Goal: Information Seeking & Learning: Learn about a topic

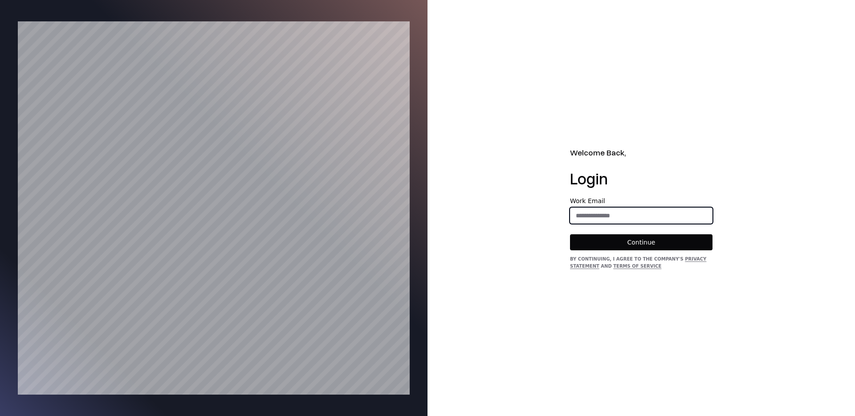
click at [626, 210] on input "email" at bounding box center [642, 216] width 142 height 16
type input "**********"
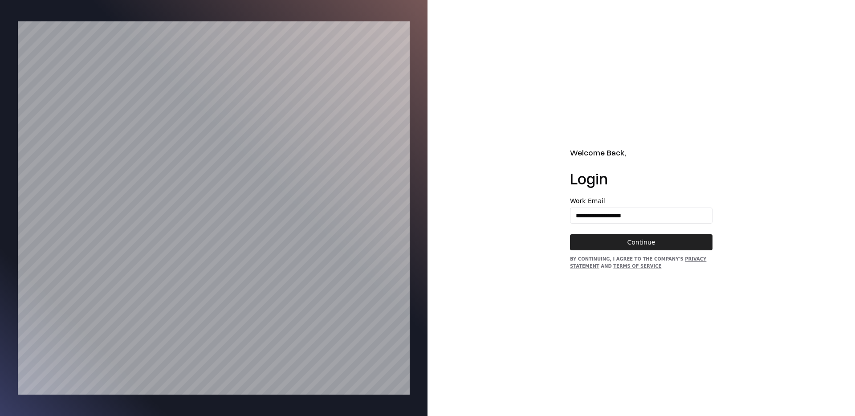
click at [622, 240] on button "Continue" at bounding box center [641, 242] width 143 height 16
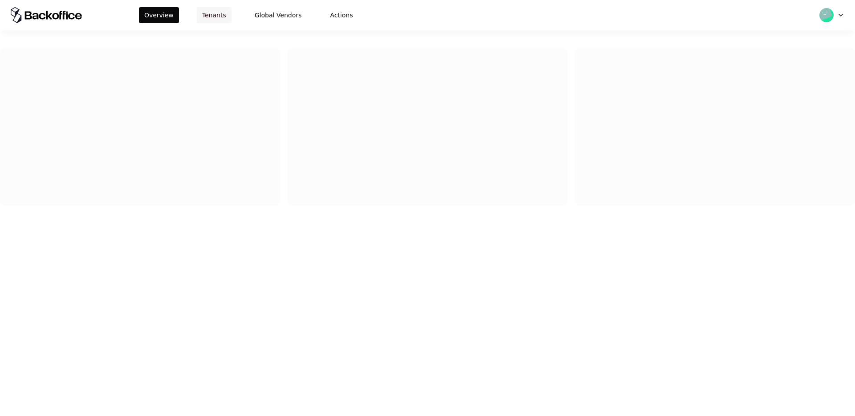
click at [213, 15] on button "Tenants" at bounding box center [214, 15] width 35 height 16
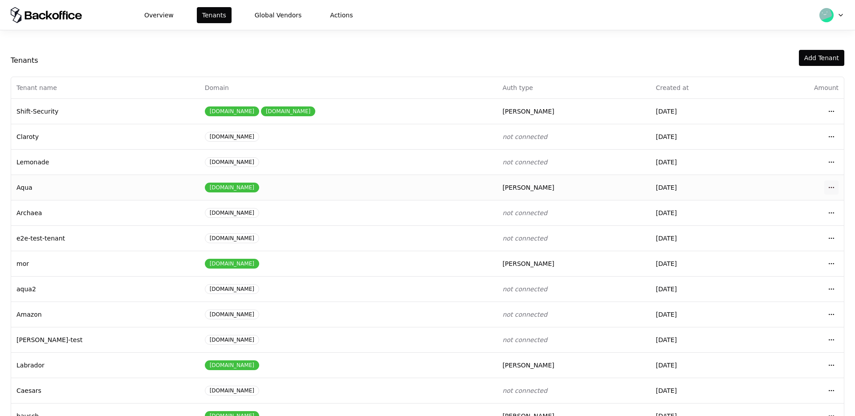
click at [829, 189] on html "Overview Tenants Global Vendors Actions Tenants Add Tenant Tenant name Domain A…" at bounding box center [427, 208] width 855 height 416
click at [771, 257] on div "Login to tenant" at bounding box center [792, 262] width 101 height 18
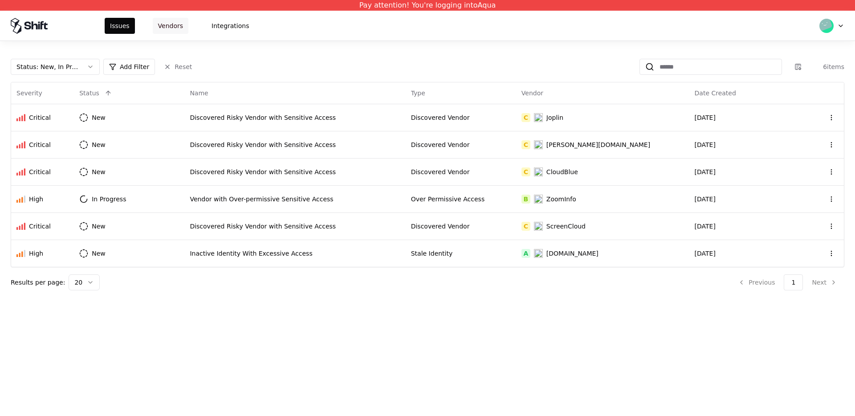
click at [176, 22] on button "Vendors" at bounding box center [171, 26] width 36 height 16
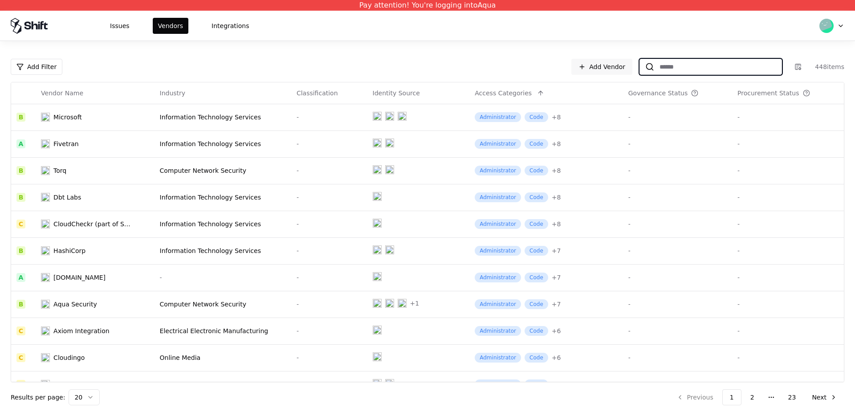
click at [699, 74] on input at bounding box center [717, 67] width 127 height 16
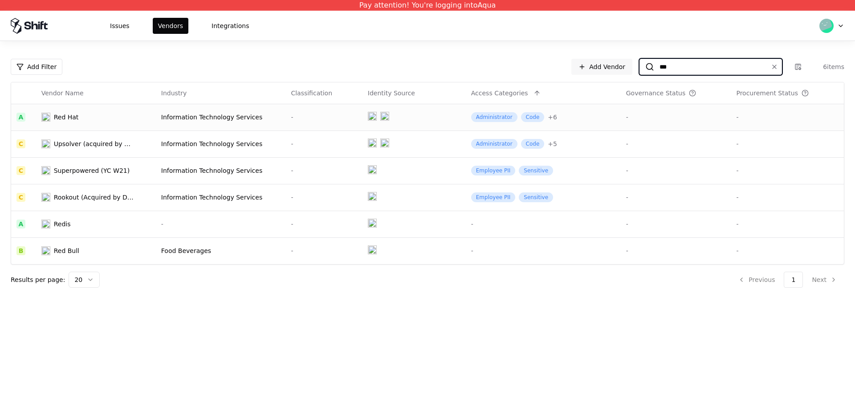
type input "***"
click at [193, 116] on div "Information Technology Services" at bounding box center [220, 117] width 119 height 9
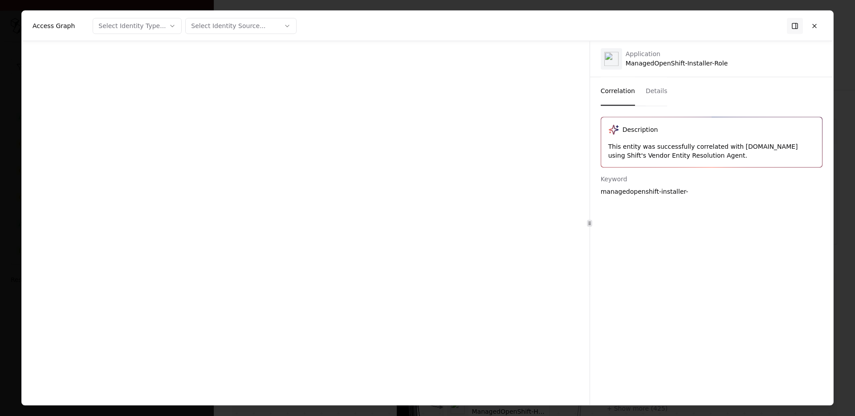
click at [454, 337] on div at bounding box center [306, 223] width 568 height 364
click at [144, 20] on button "Select Identity Type..." at bounding box center [137, 26] width 89 height 16
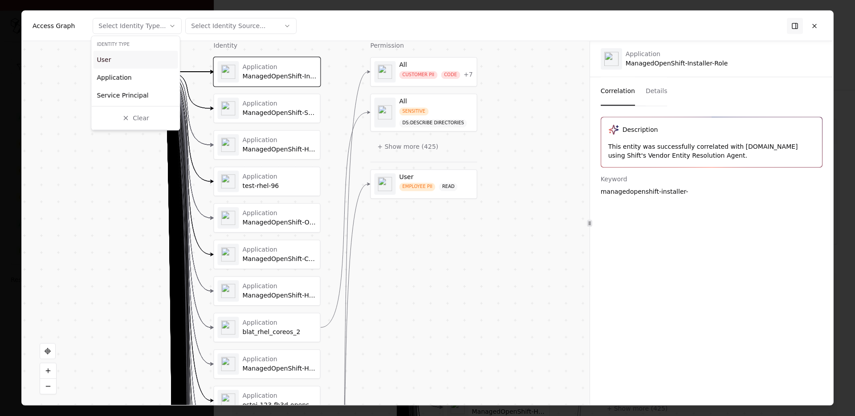
drag, startPoint x: 143, startPoint y: 60, endPoint x: 153, endPoint y: 57, distance: 10.3
click at [143, 60] on div "User" at bounding box center [136, 60] width 85 height 18
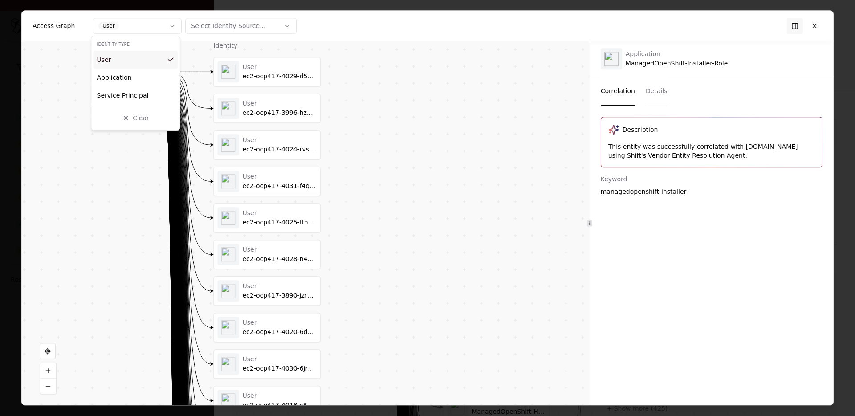
click at [344, 90] on div at bounding box center [427, 208] width 855 height 416
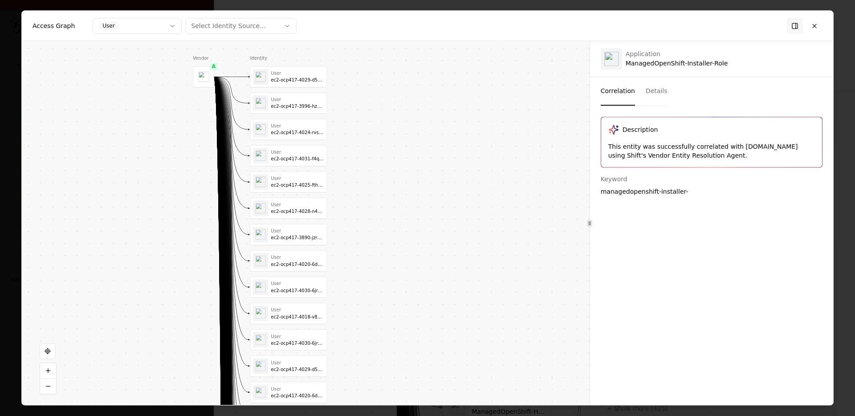
click at [217, 18] on button "Select Identity Source..." at bounding box center [240, 26] width 111 height 16
click at [217, 58] on div "AWS" at bounding box center [228, 60] width 85 height 18
click at [323, 30] on div at bounding box center [427, 208] width 855 height 416
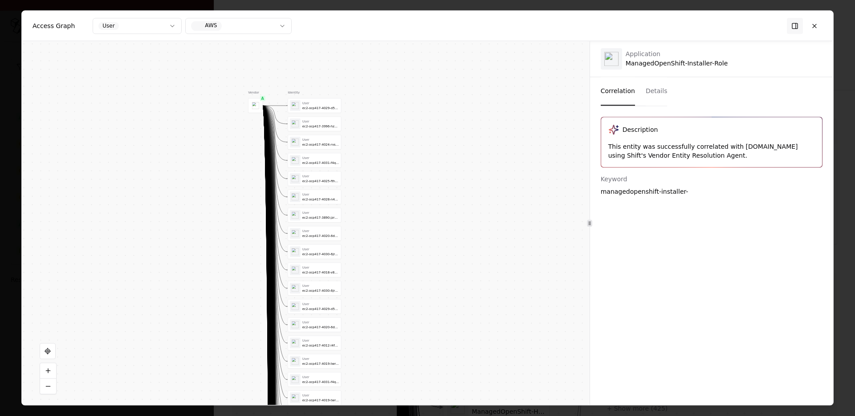
click at [397, 74] on div "Vendor A Identity User ec2-ocp417-4029-d5x5-openshift-image-registry-f68ph User…" at bounding box center [306, 223] width 568 height 364
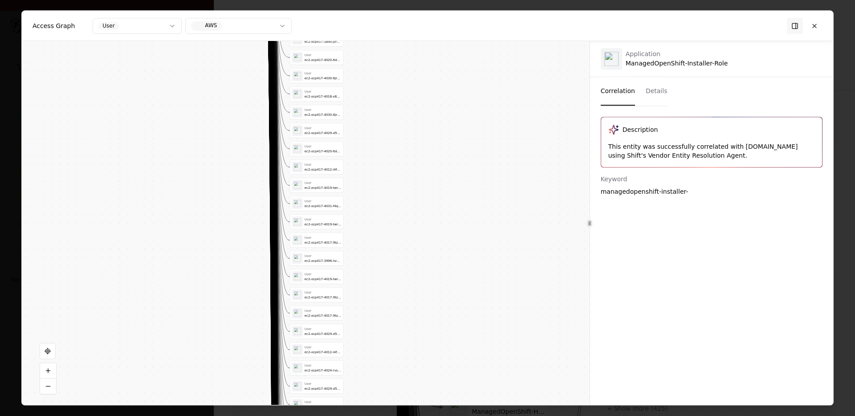
click at [423, 23] on div "Access Graph User AWS" at bounding box center [428, 26] width 812 height 30
click at [310, 71] on div "User ec2-ocp417-4030-6jrw-openshift-ingress-8nrlz" at bounding box center [316, 75] width 49 height 11
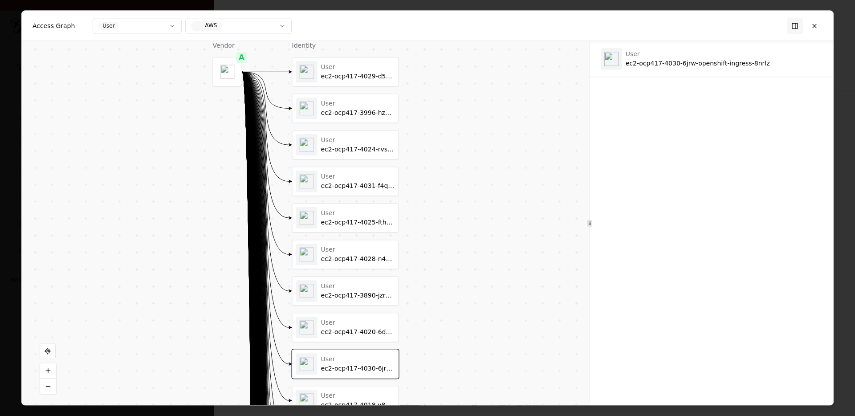
click at [330, 108] on div "User ec2-ocp417-3996-hzmp-openshift-cloud-network-config-contro-l7wwx" at bounding box center [358, 108] width 74 height 17
click at [353, 143] on div "User" at bounding box center [358, 140] width 74 height 8
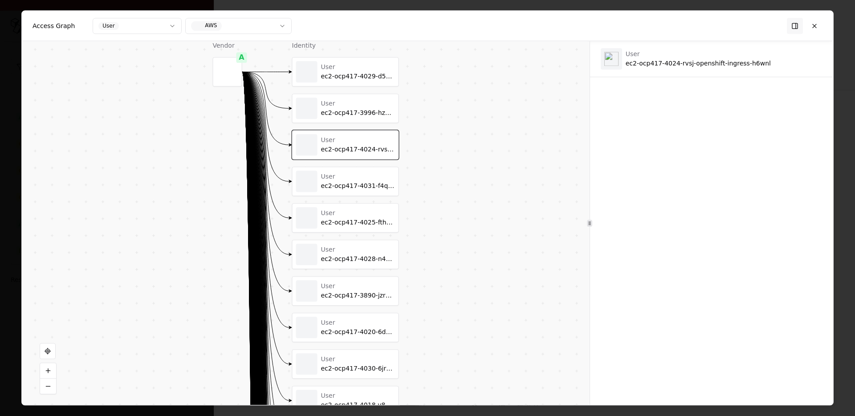
click at [353, 229] on div "User ec2-ocp417-4025-fthg-openshift-cloud-network-config-contro-l46gt" at bounding box center [346, 218] width 106 height 29
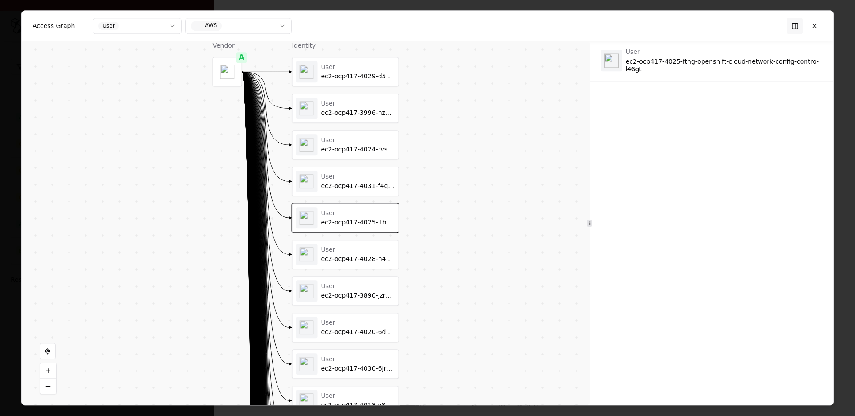
click at [361, 261] on div "ec2-ocp417-4028-n49j-openshift-image-registry-zzgrw" at bounding box center [358, 259] width 74 height 8
click at [353, 327] on div "User ec2-ocp417-4020-6d7l-openshift-image-registry-kslx4" at bounding box center [358, 327] width 74 height 17
click at [362, 68] on div "User" at bounding box center [358, 67] width 74 height 8
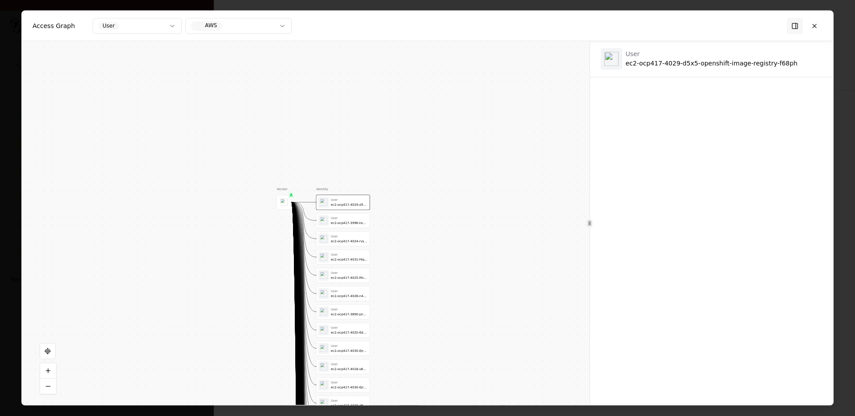
drag, startPoint x: 387, startPoint y: 348, endPoint x: 390, endPoint y: 123, distance: 225.0
click at [383, 184] on div "Vendor A Identity User ec2-ocp417-4029-d5x5-openshift-image-registry-f68ph User…" at bounding box center [306, 223] width 568 height 364
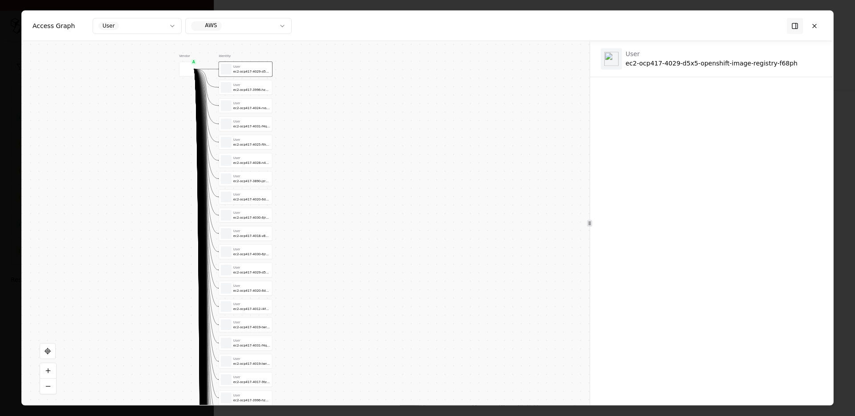
drag, startPoint x: 390, startPoint y: 123, endPoint x: 397, endPoint y: 27, distance: 97.0
click at [397, 23] on div "Access Graph User AWS Vendor A Identity User ec2-ocp417-4029-d5x5-openshift-ima…" at bounding box center [428, 208] width 812 height 394
